Goal: Task Accomplishment & Management: Manage account settings

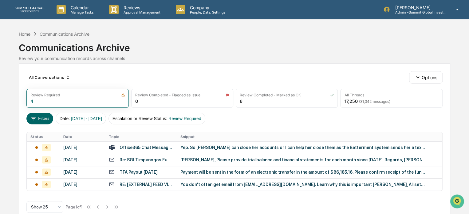
scroll to position [14, 0]
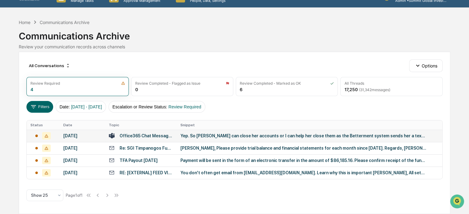
click at [184, 134] on div "Yep. So [PERSON_NAME] can close her accounts or I can help her close them as th…" at bounding box center [304, 135] width 246 height 5
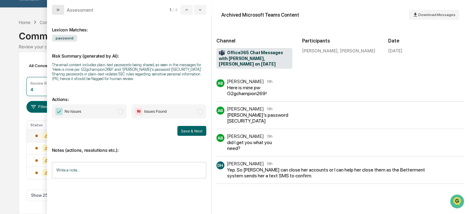
click at [59, 7] on icon "modal" at bounding box center [58, 9] width 5 height 5
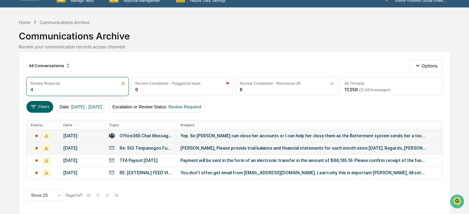
click at [136, 147] on div "Re: SGI Timpanogos Fund, LP Admin Fee Invoice" at bounding box center [147, 147] width 54 height 5
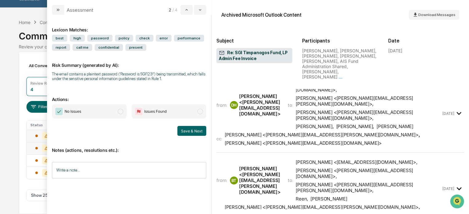
scroll to position [179, 0]
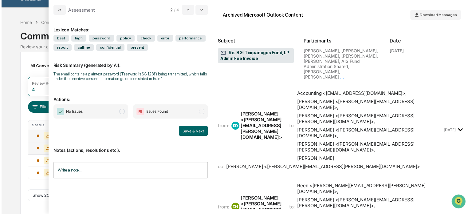
scroll to position [0, 0]
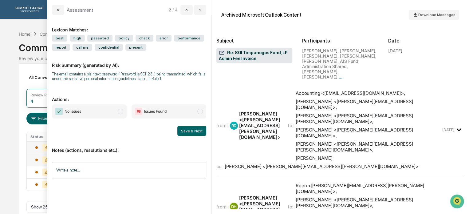
click at [121, 113] on span "modal" at bounding box center [121, 112] width 6 height 6
click at [187, 130] on button "Save & Next" at bounding box center [191, 131] width 29 height 10
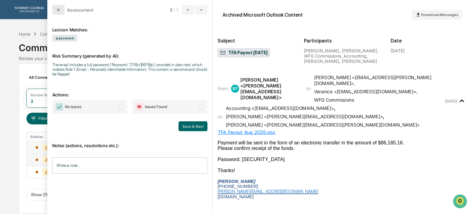
click at [59, 12] on icon "modal" at bounding box center [58, 9] width 5 height 5
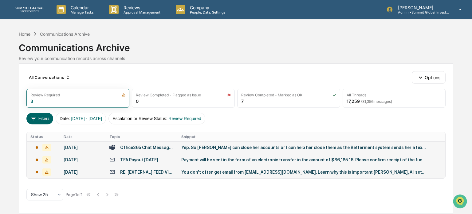
click at [161, 174] on div "RE: [EXTERNAL] FEED VIA NEW FTP Login- Summit Global Investments" at bounding box center [141, 172] width 65 height 6
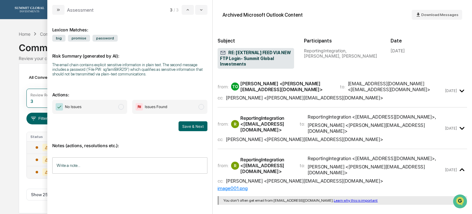
click at [253, 96] on div "[PERSON_NAME] <[PERSON_NAME][EMAIL_ADDRESS][DOMAIN_NAME]>" at bounding box center [304, 98] width 157 height 6
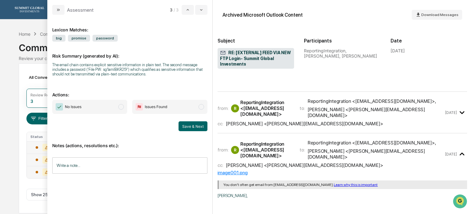
scroll to position [188, 0]
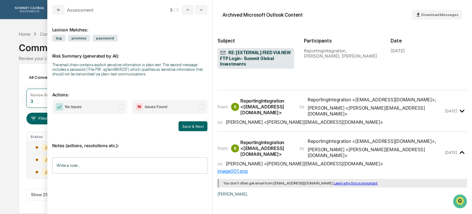
click at [280, 123] on div "[PERSON_NAME] <[PERSON_NAME][EMAIL_ADDRESS][DOMAIN_NAME]>" at bounding box center [304, 122] width 157 height 6
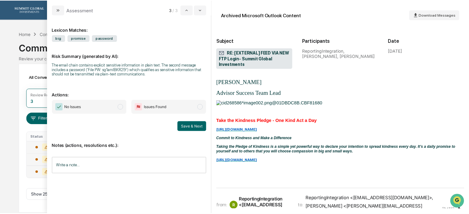
scroll to position [0, 0]
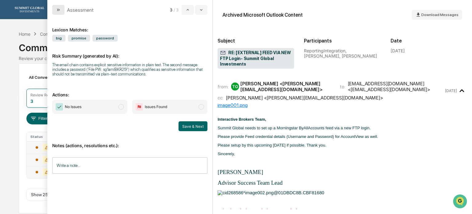
click at [62, 8] on button "modal" at bounding box center [58, 10] width 12 height 10
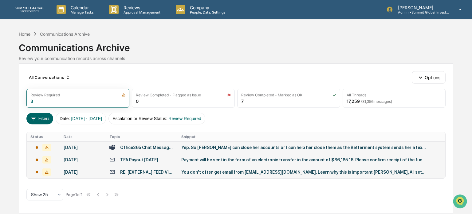
click at [196, 159] on div "Payment will be sent in the form of an electronic transfer in the amount of $86…" at bounding box center [304, 159] width 246 height 5
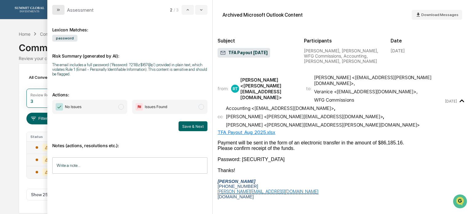
click at [58, 13] on button "modal" at bounding box center [58, 10] width 12 height 10
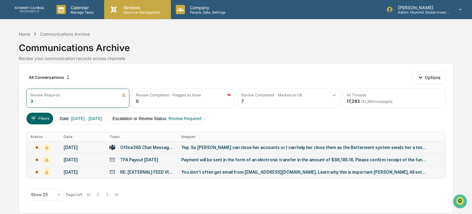
click at [132, 11] on p "Approval Management" at bounding box center [141, 12] width 45 height 4
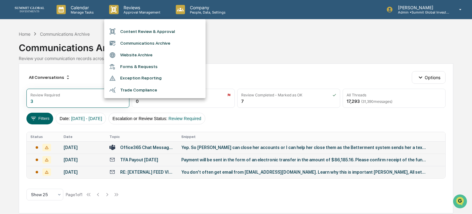
click at [195, 13] on div at bounding box center [236, 107] width 472 height 214
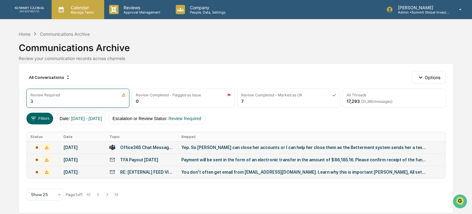
click at [84, 11] on p "Manage Tasks" at bounding box center [81, 12] width 31 height 4
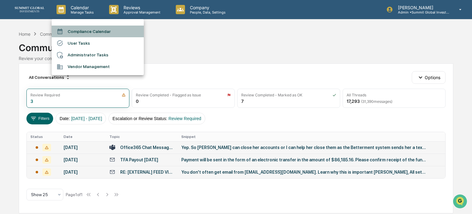
click at [85, 28] on li "Compliance Calendar" at bounding box center [98, 32] width 92 height 12
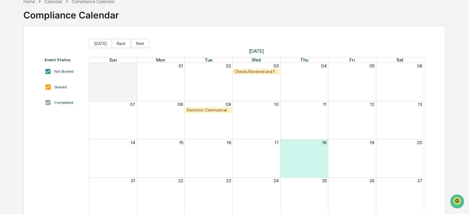
scroll to position [34, 0]
click at [196, 109] on div "Electronic Communication Review" at bounding box center [209, 109] width 44 height 5
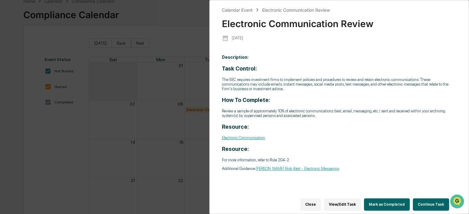
click at [182, 69] on div "Calendar Event Electronic Communication Review Electronic Communication Review …" at bounding box center [234, 107] width 469 height 214
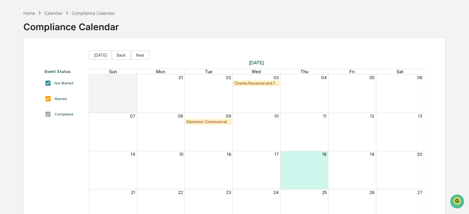
scroll to position [23, 0]
click at [57, 14] on div "Calendar" at bounding box center [53, 12] width 18 height 5
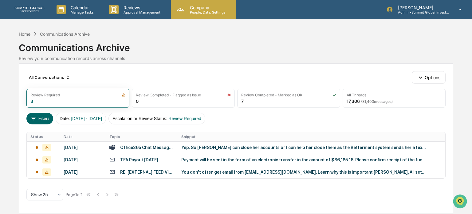
click at [191, 6] on p "Company" at bounding box center [207, 7] width 44 height 5
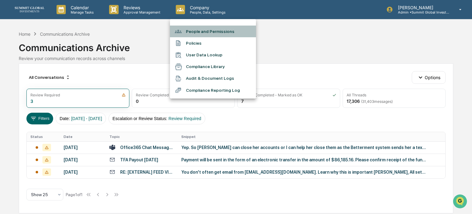
click at [200, 32] on li "People and Permissions" at bounding box center [213, 32] width 86 height 12
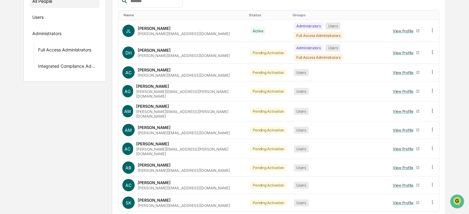
scroll to position [106, 0]
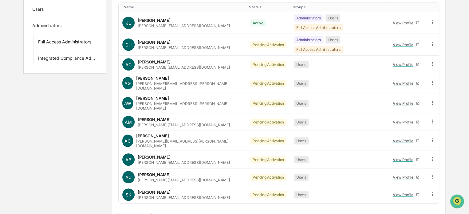
click at [200, 213] on button ">" at bounding box center [196, 218] width 6 height 5
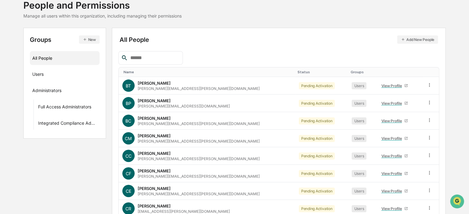
scroll to position [0, 0]
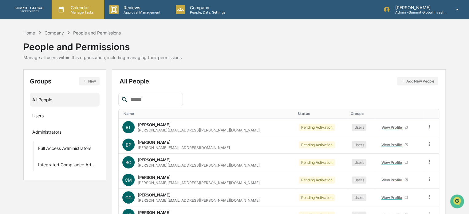
click at [72, 8] on p "Calendar" at bounding box center [81, 7] width 31 height 5
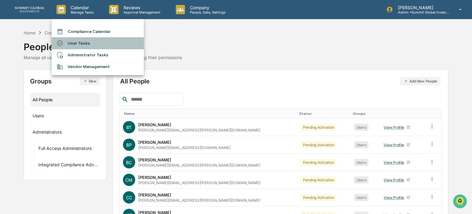
click at [81, 38] on li "User Tasks" at bounding box center [98, 43] width 92 height 12
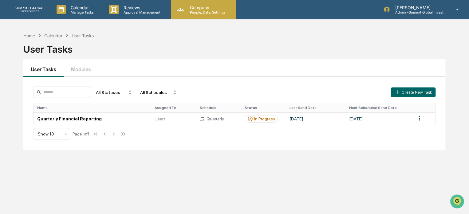
click at [191, 11] on p "People, Data, Settings" at bounding box center [207, 12] width 44 height 4
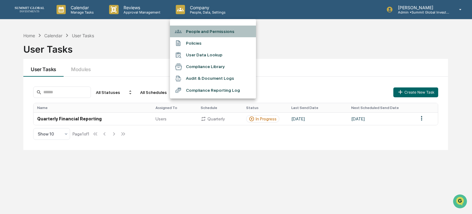
click at [189, 33] on li "People and Permissions" at bounding box center [213, 32] width 86 height 12
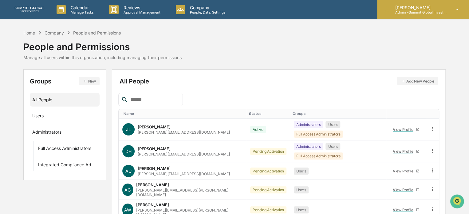
click at [458, 8] on icon at bounding box center [457, 10] width 11 height 6
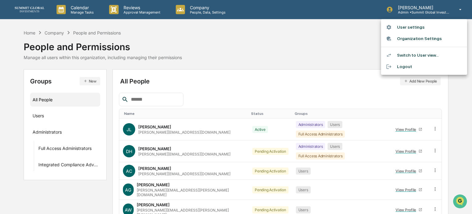
click at [269, 59] on div at bounding box center [236, 107] width 472 height 214
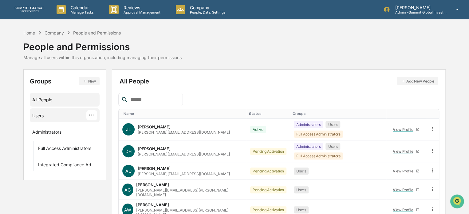
click at [49, 117] on div "Users ···" at bounding box center [64, 115] width 65 height 10
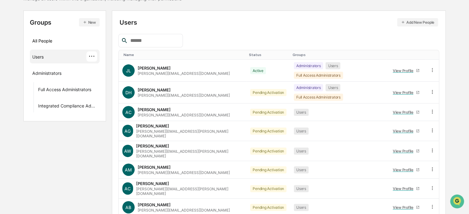
scroll to position [59, 0]
click at [65, 76] on div "Administrators ···" at bounding box center [64, 72] width 65 height 10
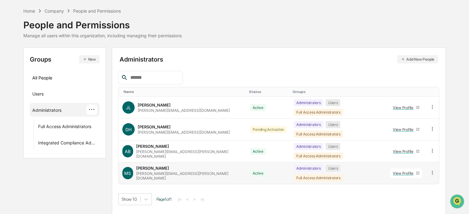
click at [396, 171] on div "View Profile" at bounding box center [404, 173] width 23 height 5
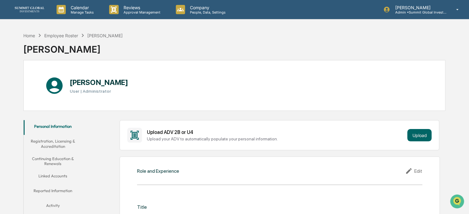
click at [63, 144] on button "Registration, Licensing & Accreditation" at bounding box center [53, 144] width 59 height 18
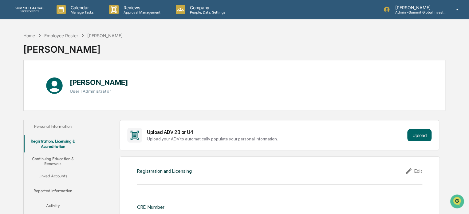
click at [60, 128] on button "Personal Information" at bounding box center [53, 127] width 59 height 15
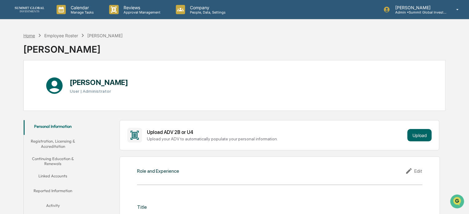
click at [29, 35] on div "Home" at bounding box center [29, 35] width 12 height 5
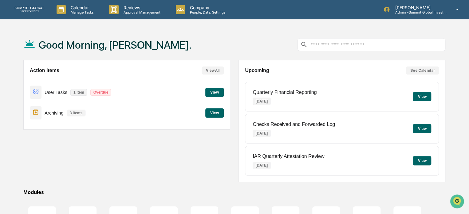
click at [215, 93] on button "View" at bounding box center [214, 92] width 18 height 9
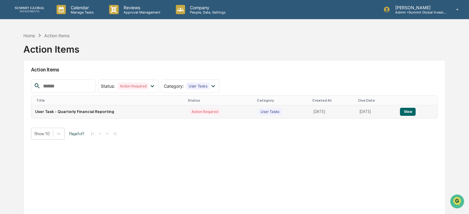
click at [408, 111] on button "View" at bounding box center [408, 112] width 16 height 8
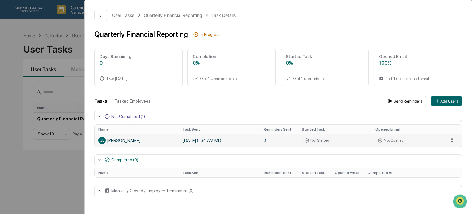
click at [448, 140] on html "Calendar Manage Tasks Reviews Approval Management Company People, Data, Setting…" at bounding box center [236, 107] width 472 height 214
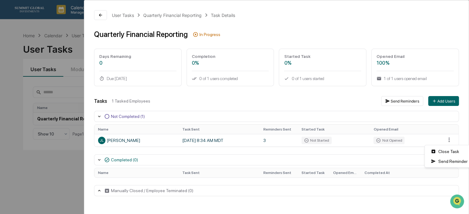
click at [327, 112] on html "Calendar Manage Tasks Reviews Approval Management Company People, Data, Setting…" at bounding box center [234, 107] width 469 height 214
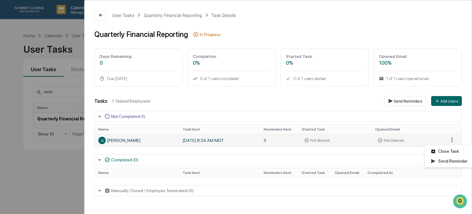
click at [449, 139] on html "Calendar Manage Tasks Reviews Approval Management Company People, Data, Setting…" at bounding box center [236, 107] width 472 height 214
click at [443, 151] on div "Close Task" at bounding box center [449, 151] width 46 height 10
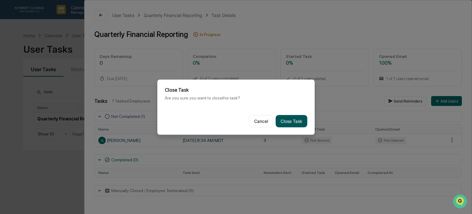
click at [295, 120] on button "Close Task" at bounding box center [292, 121] width 32 height 12
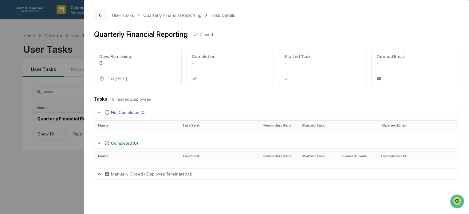
click at [103, 13] on icon at bounding box center [100, 15] width 5 height 5
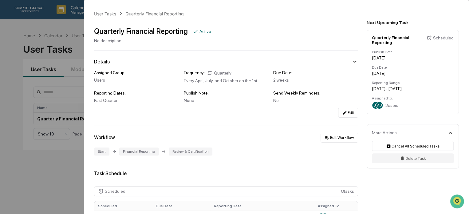
click at [286, 77] on div "2 weeks" at bounding box center [315, 79] width 85 height 5
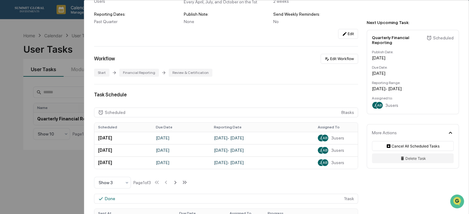
scroll to position [79, 0]
click at [323, 137] on span "AB" at bounding box center [325, 137] width 5 height 4
click at [338, 137] on span "3 users" at bounding box center [337, 137] width 13 height 5
click at [122, 137] on td "[DATE]" at bounding box center [123, 137] width 58 height 12
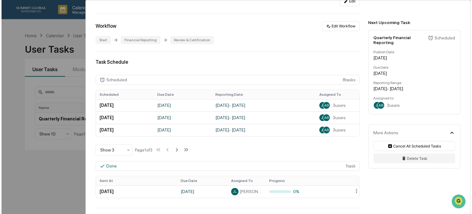
scroll to position [0, 0]
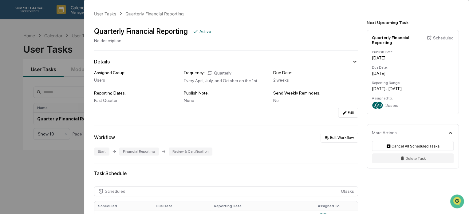
click at [104, 12] on div "User Tasks" at bounding box center [105, 13] width 22 height 5
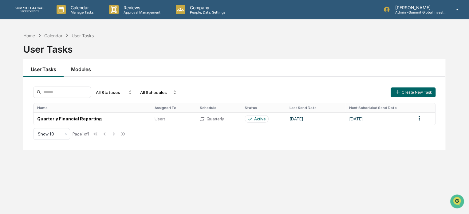
click at [85, 68] on button "Modules" at bounding box center [81, 68] width 35 height 18
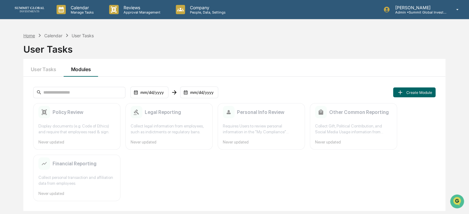
click at [31, 37] on div "Home" at bounding box center [29, 35] width 12 height 5
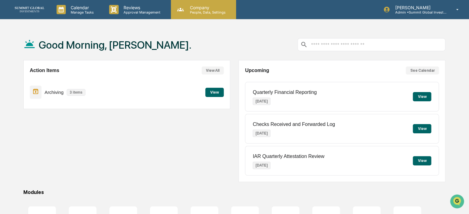
click at [189, 12] on p "People, Data, Settings" at bounding box center [207, 12] width 44 height 4
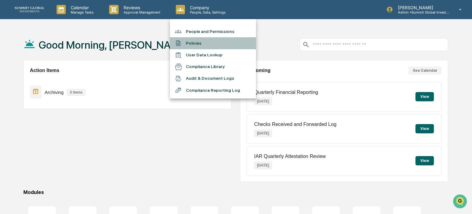
click at [198, 43] on li "Policies" at bounding box center [213, 43] width 86 height 12
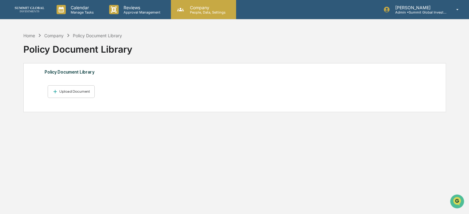
click at [192, 8] on p "Company" at bounding box center [207, 7] width 44 height 5
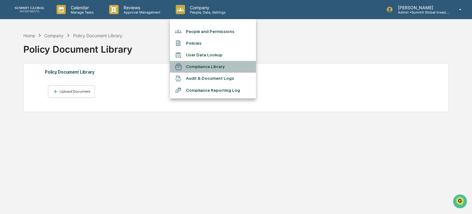
click at [189, 68] on li "Compliance Library" at bounding box center [213, 67] width 86 height 12
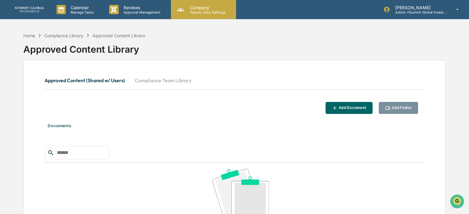
click at [211, 10] on p "People, Data, Settings" at bounding box center [207, 12] width 44 height 4
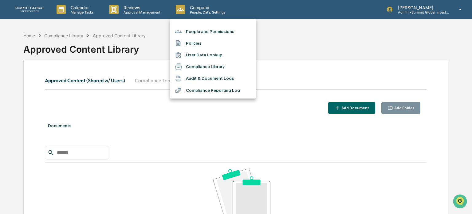
click at [158, 117] on div at bounding box center [236, 107] width 472 height 214
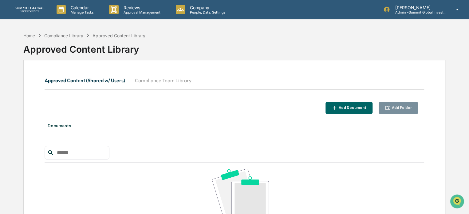
click at [161, 81] on button "Compliance Team Library" at bounding box center [163, 80] width 66 height 15
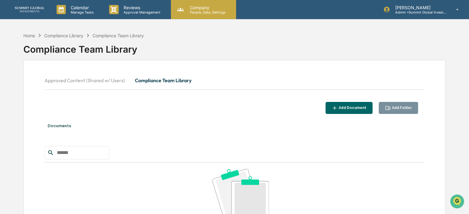
click at [200, 11] on p "People, Data, Settings" at bounding box center [207, 12] width 44 height 4
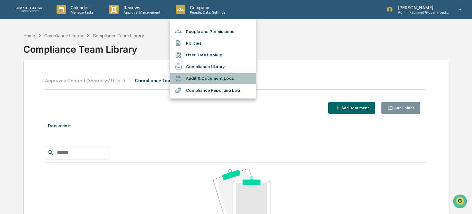
click at [207, 77] on li "Audit & Document Logs" at bounding box center [213, 79] width 86 height 12
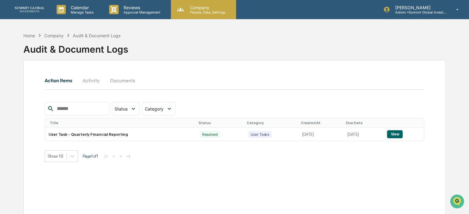
click at [214, 9] on p "Company" at bounding box center [207, 7] width 44 height 5
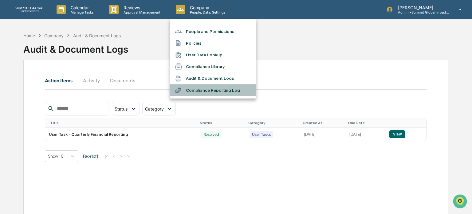
click at [203, 94] on li "Compliance Reporting Log" at bounding box center [213, 90] width 86 height 12
